Goal: Communication & Community: Answer question/provide support

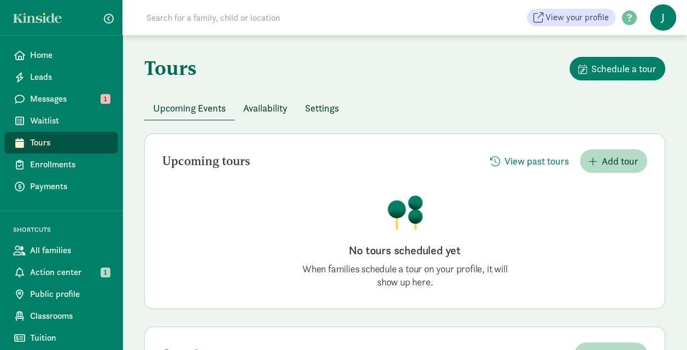
click at [72, 101] on span "Messages" at bounding box center [69, 98] width 79 height 13
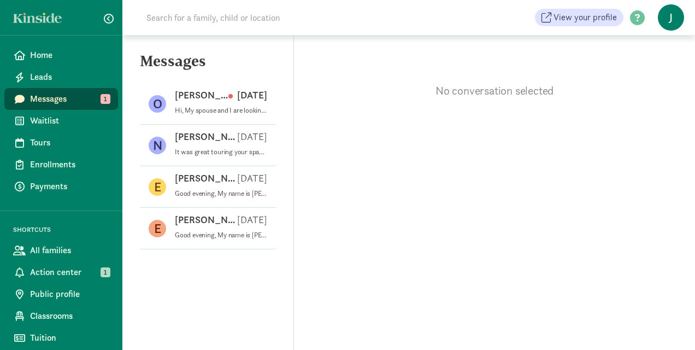
click at [198, 108] on p "Hi, My spouse and I are looking for daycare options, and we're very interested …" at bounding box center [221, 110] width 92 height 9
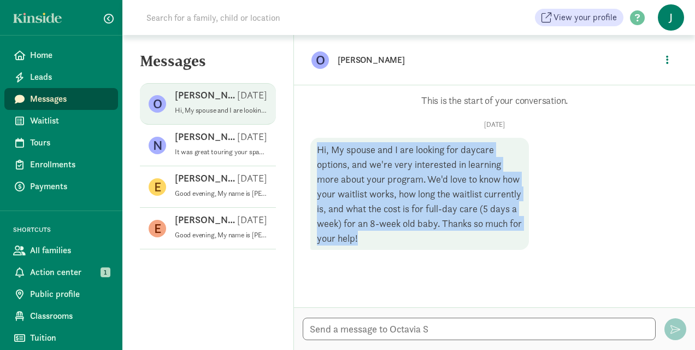
drag, startPoint x: 318, startPoint y: 148, endPoint x: 431, endPoint y: 237, distance: 144.0
click at [431, 237] on div "Hi, My spouse and I are looking for daycare options, and we're very interested …" at bounding box center [419, 194] width 219 height 112
copy div "Hi, My spouse and I are looking for daycare options, and we're very interested …"
click at [54, 119] on span "Waitlist" at bounding box center [69, 120] width 79 height 13
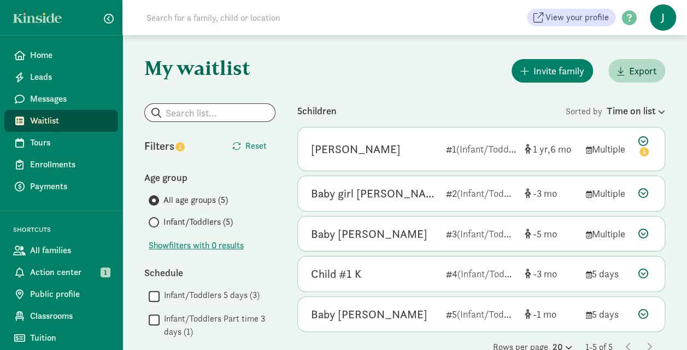
click at [65, 102] on span "Messages" at bounding box center [69, 98] width 79 height 13
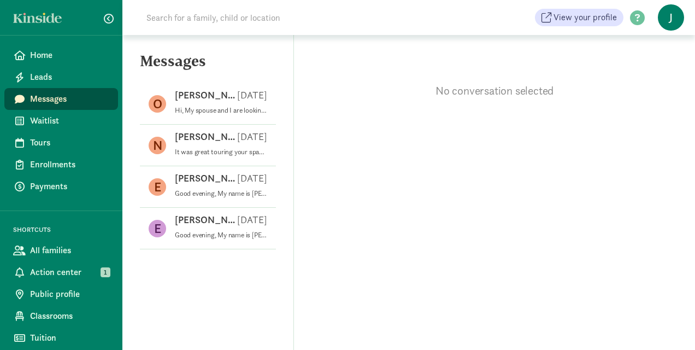
click at [219, 104] on div "[PERSON_NAME] S [DATE]" at bounding box center [221, 97] width 92 height 17
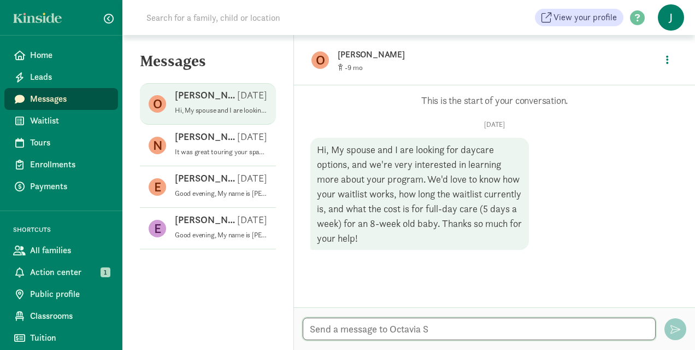
click at [447, 327] on textarea at bounding box center [479, 329] width 353 height 22
paste textarea "Good afternoon, Thank you for reaching out to us. All the information you need …"
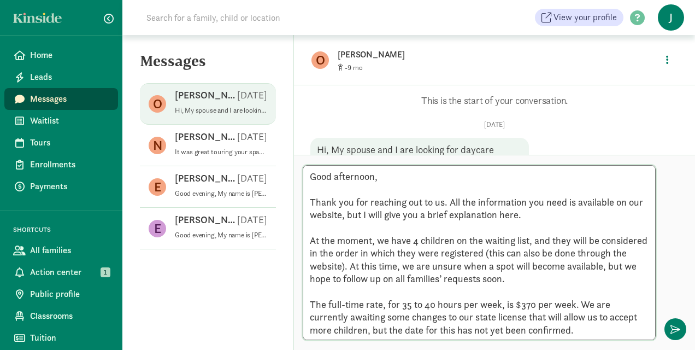
scroll to position [90, 0]
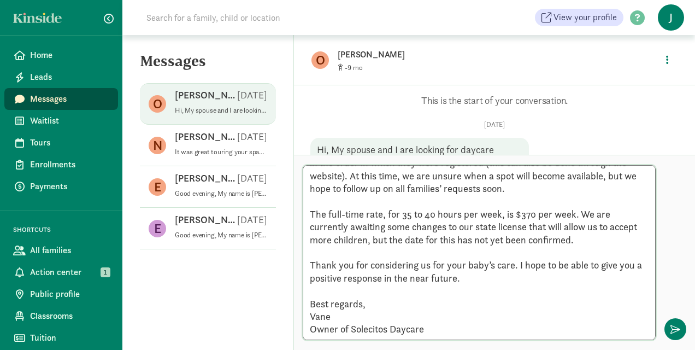
click at [489, 312] on textarea "Good afternoon, Thank you for reaching out to us. All the information you need …" at bounding box center [479, 252] width 353 height 175
type textarea "Good afternoon, Thank you for reaching out to us. All the information you need …"
click at [624, 95] on p "This is the start of your conversation." at bounding box center [494, 100] width 368 height 13
click at [272, 284] on div "Messages O Octavia S Aug 11 Hi, My spouse and I are looking for daycare options…" at bounding box center [208, 192] width 172 height 315
click at [695, 284] on html "Home Leads Messages Waitlist Tours Enrollments Payments SHORTCUTS All families …" at bounding box center [347, 175] width 695 height 350
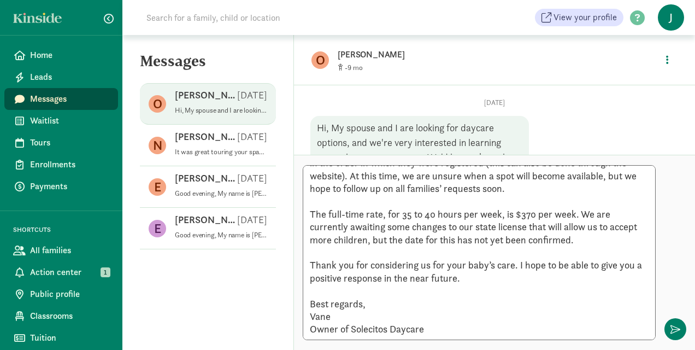
scroll to position [108, 0]
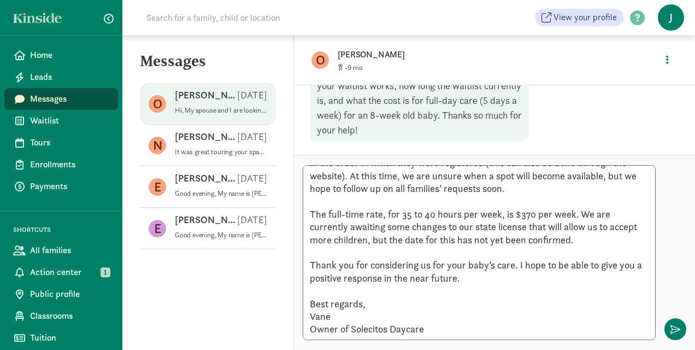
click at [623, 142] on div "Opps, something went wrong :( Retry This is the start of your conversation. Mon…" at bounding box center [494, 119] width 401 height 69
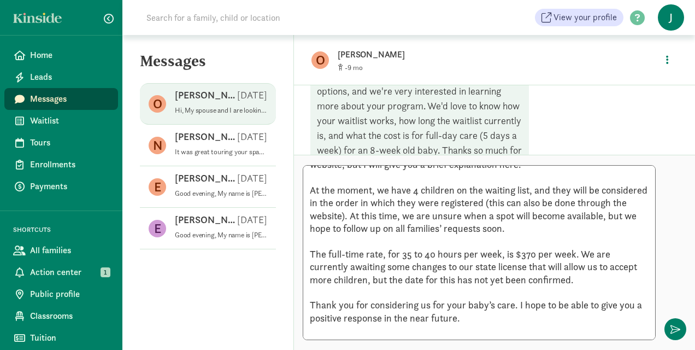
scroll to position [90, 0]
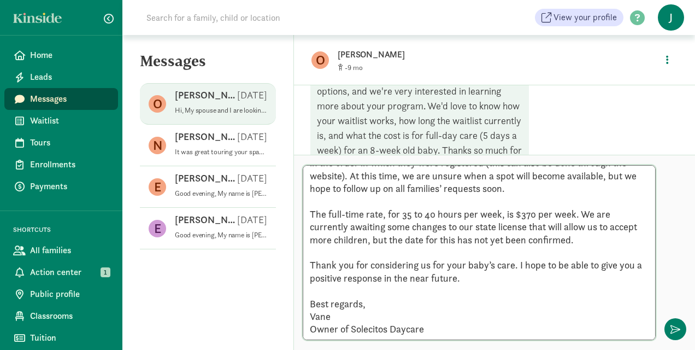
click at [435, 322] on textarea "Good afternoon, Thank you for reaching out to us. All the information you need …" at bounding box center [479, 252] width 353 height 175
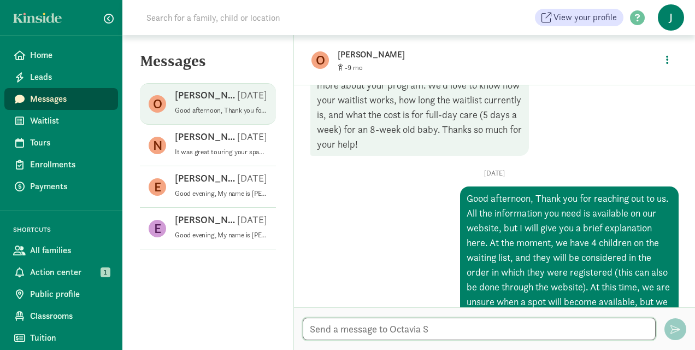
scroll to position [0, 0]
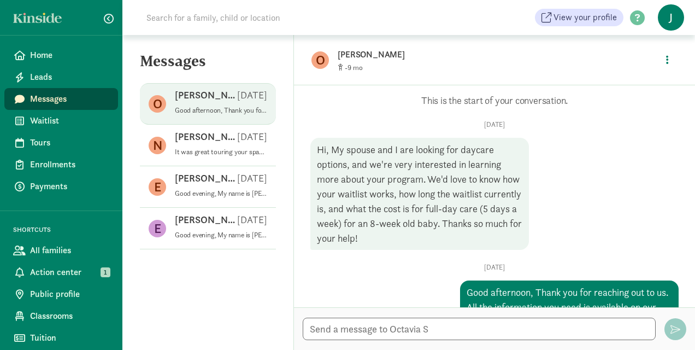
click at [56, 114] on span "Waitlist" at bounding box center [69, 120] width 79 height 13
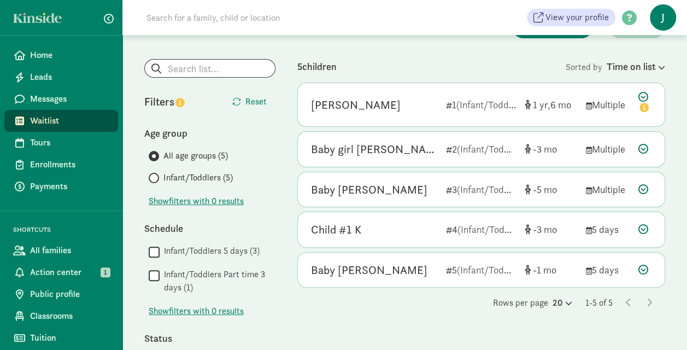
scroll to position [45, 0]
click at [637, 267] on div "Baby Englebert 5 (Infant/Toddlers) -1 5 days" at bounding box center [481, 269] width 367 height 35
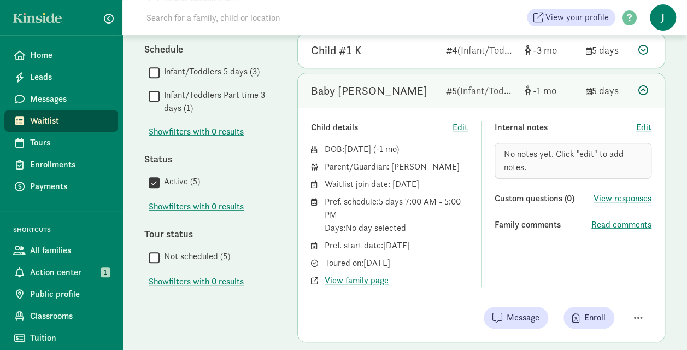
scroll to position [225, 0]
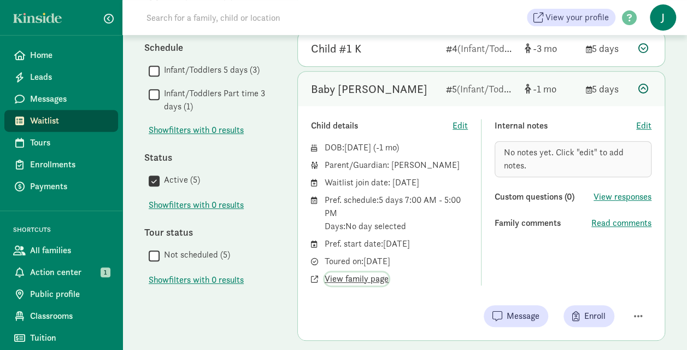
click at [356, 278] on span "View family page" at bounding box center [357, 278] width 64 height 13
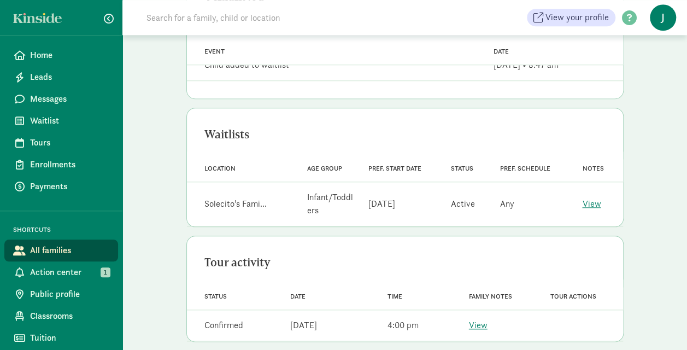
scroll to position [500, 0]
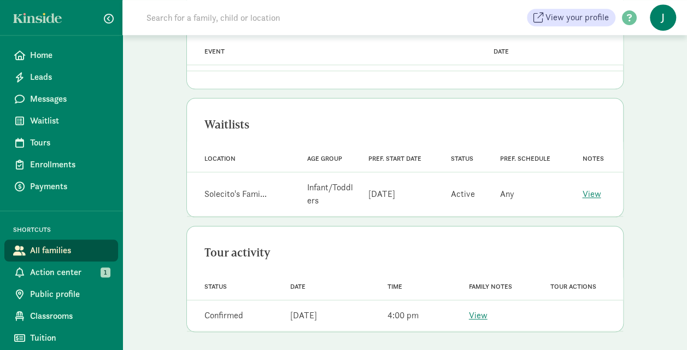
click at [484, 316] on link "View" at bounding box center [478, 314] width 19 height 11
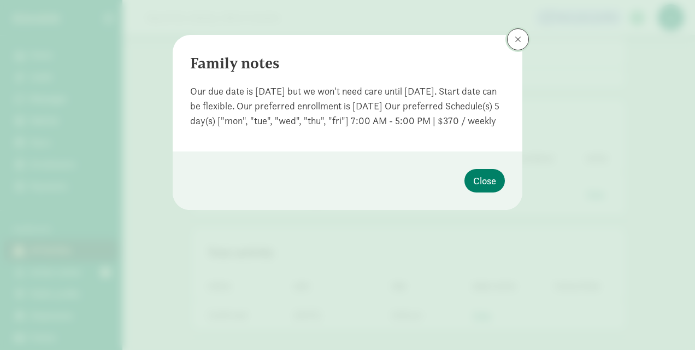
click at [519, 48] on button at bounding box center [518, 39] width 22 height 22
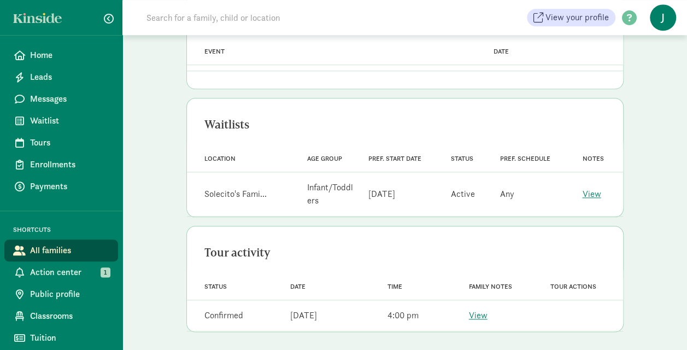
click at [588, 188] on link "View" at bounding box center [591, 193] width 19 height 11
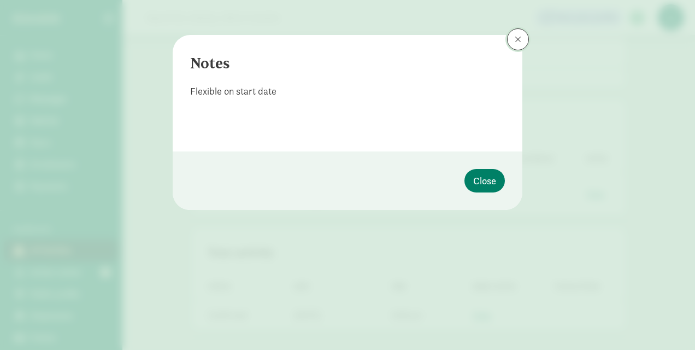
click at [518, 38] on span at bounding box center [518, 39] width 7 height 9
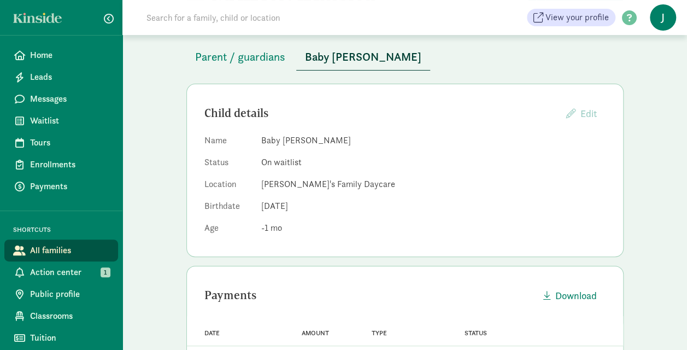
scroll to position [0, 0]
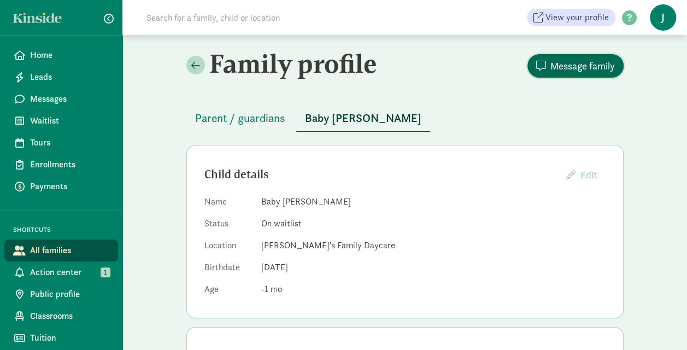
click at [583, 64] on span "Message family" at bounding box center [582, 65] width 64 height 15
